Goal: Transaction & Acquisition: Obtain resource

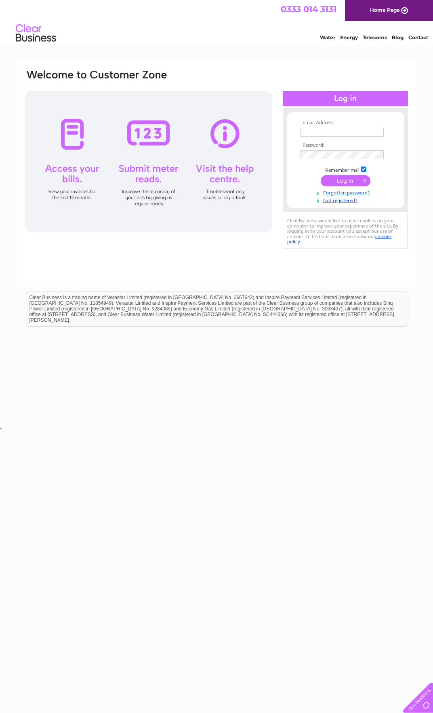
type input "accountsuk@macartney.com"
click at [363, 180] on input "submit" at bounding box center [346, 180] width 50 height 11
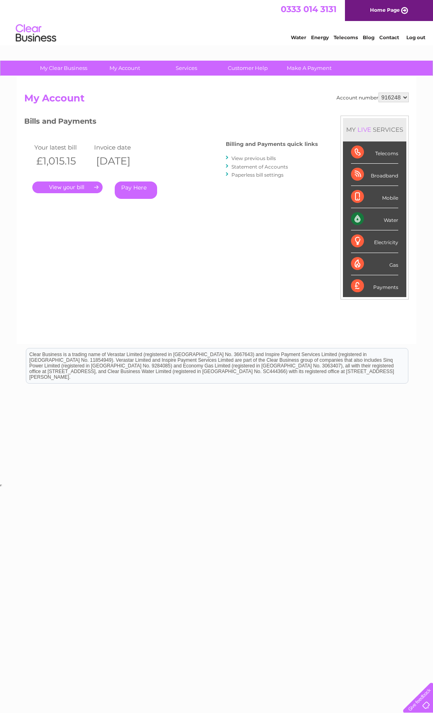
click at [79, 187] on link "." at bounding box center [67, 188] width 70 height 12
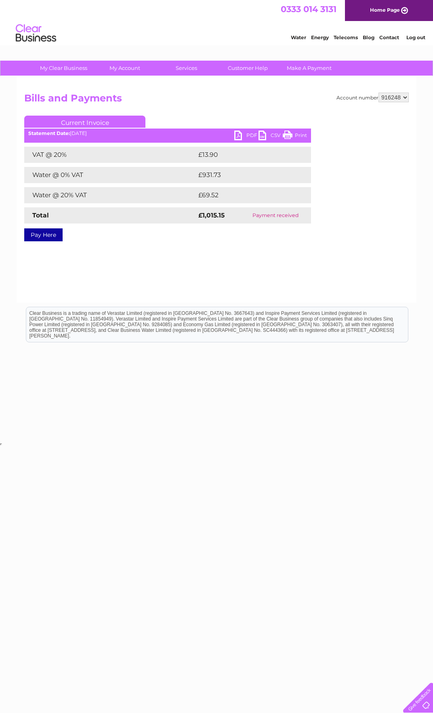
click at [239, 135] on link "PDF" at bounding box center [246, 137] width 24 height 12
